Goal: Task Accomplishment & Management: Manage account settings

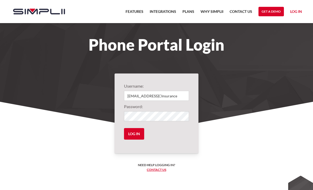
type input "[EMAIL_ADDRESS]CInsurance"
click at [135, 136] on input "Log in" at bounding box center [134, 134] width 20 height 12
click at [133, 132] on input "Log in" at bounding box center [134, 134] width 20 height 12
click at [132, 133] on input "Log in" at bounding box center [134, 134] width 20 height 12
click at [135, 131] on input "Log in" at bounding box center [134, 134] width 20 height 12
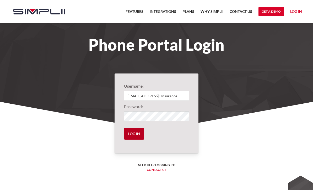
click at [134, 135] on input "Log in" at bounding box center [134, 134] width 20 height 12
click at [135, 138] on input "Log in" at bounding box center [134, 134] width 20 height 12
click at [133, 133] on input "Log in" at bounding box center [134, 134] width 20 height 12
click at [133, 134] on input "Log in" at bounding box center [134, 134] width 20 height 12
type input "m"
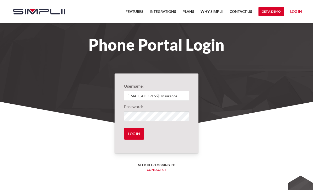
type input "[EMAIL_ADDRESS]CInsurance"
click at [134, 133] on input "Log in" at bounding box center [134, 134] width 20 height 12
click at [131, 136] on input "Log in" at bounding box center [134, 134] width 20 height 12
click at [130, 134] on input "Log in" at bounding box center [134, 134] width 20 height 12
click at [132, 132] on input "Log in" at bounding box center [134, 134] width 20 height 12
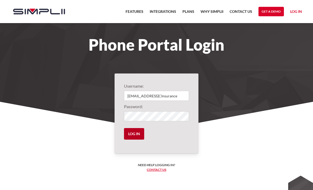
click at [133, 131] on input "Log in" at bounding box center [134, 134] width 20 height 12
click at [140, 134] on input "Log in" at bounding box center [134, 134] width 20 height 12
click at [132, 135] on input "Log in" at bounding box center [134, 134] width 20 height 12
click at [301, 13] on link "Log in" at bounding box center [296, 12] width 12 height 8
